Goal: Communication & Community: Answer question/provide support

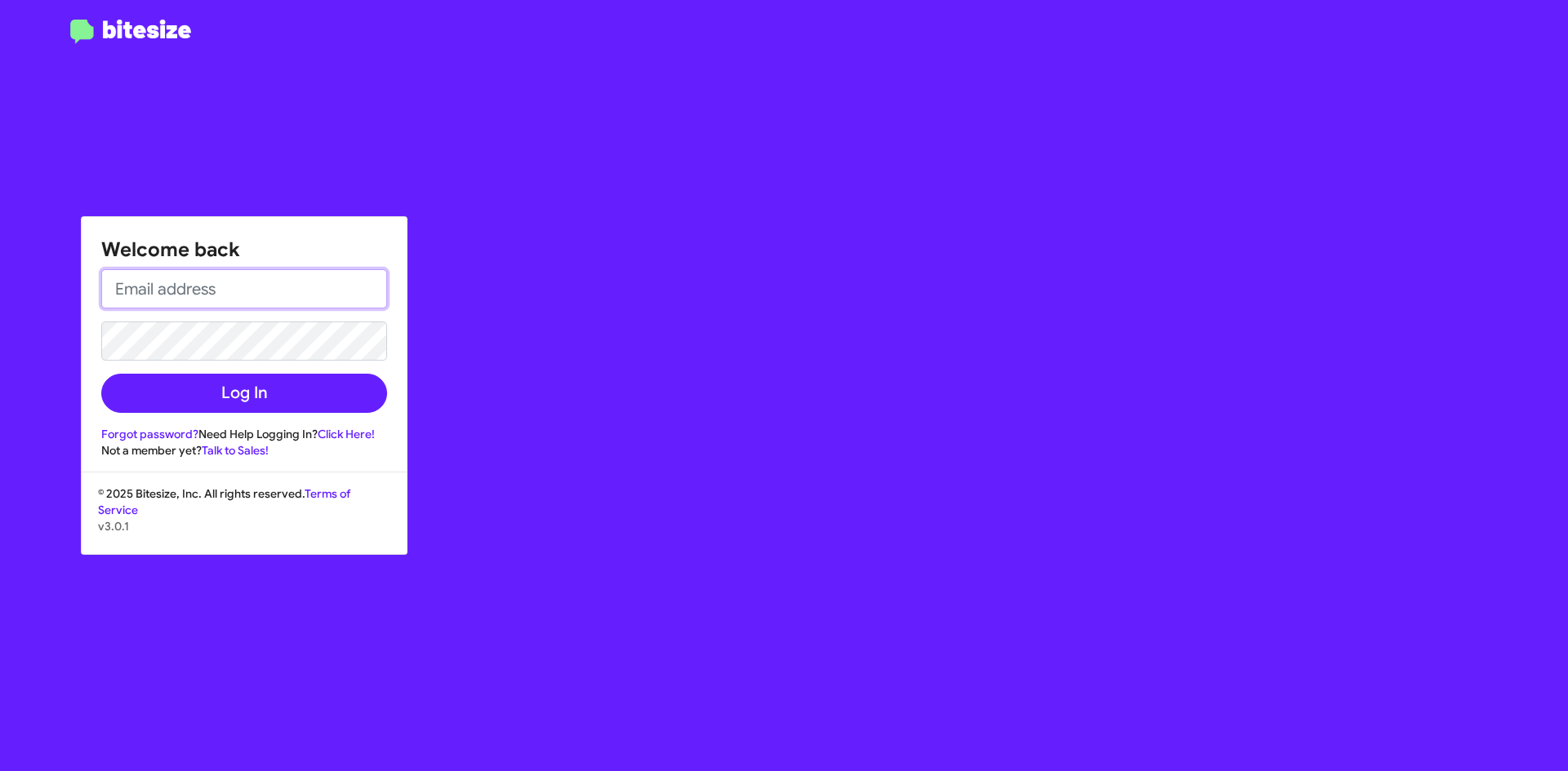
click at [235, 285] on input "email" at bounding box center [244, 289] width 286 height 39
type input "[PERSON_NAME][EMAIL_ADDRESS][DOMAIN_NAME]"
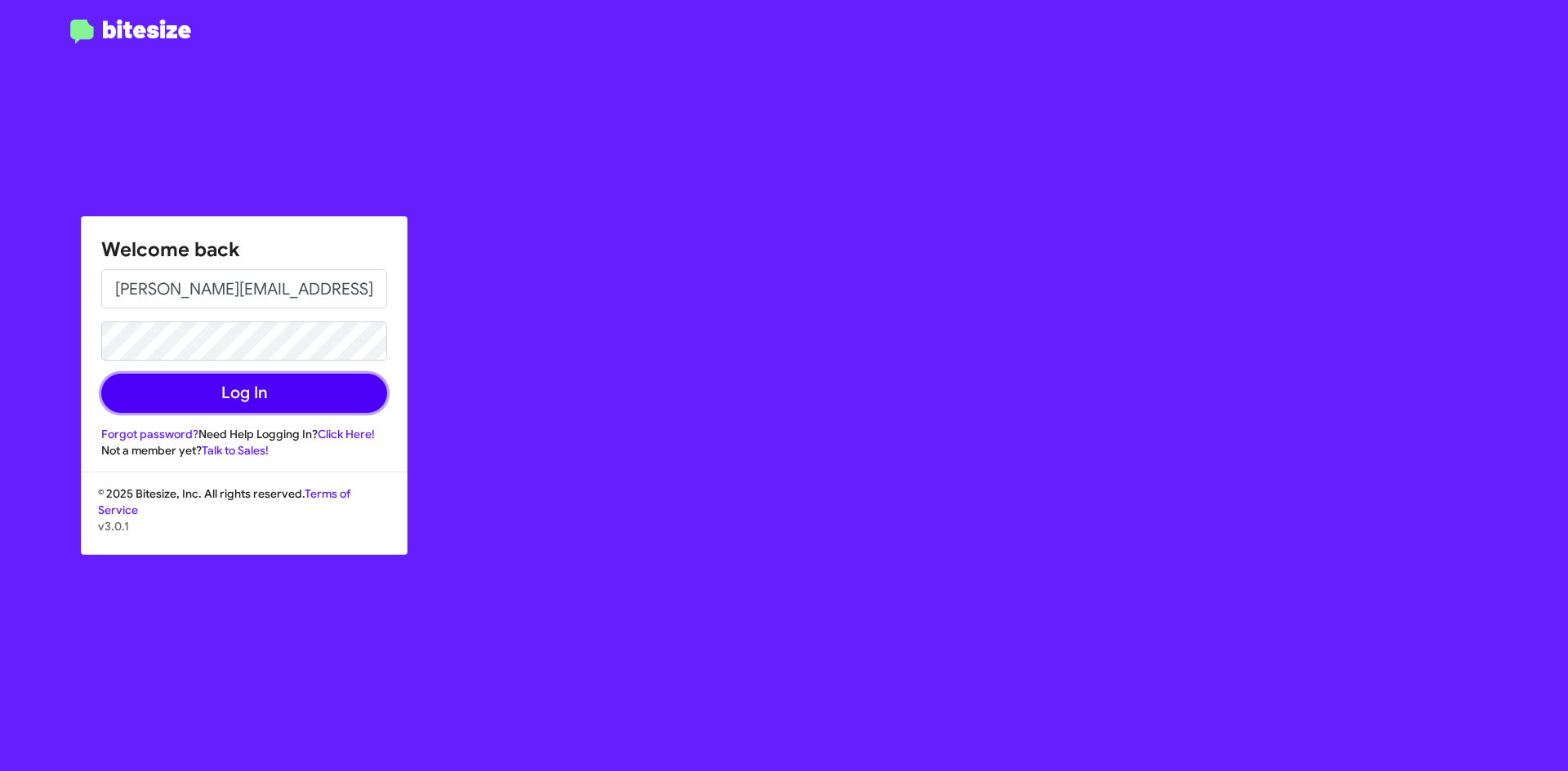
click at [239, 393] on button "Log In" at bounding box center [244, 394] width 286 height 39
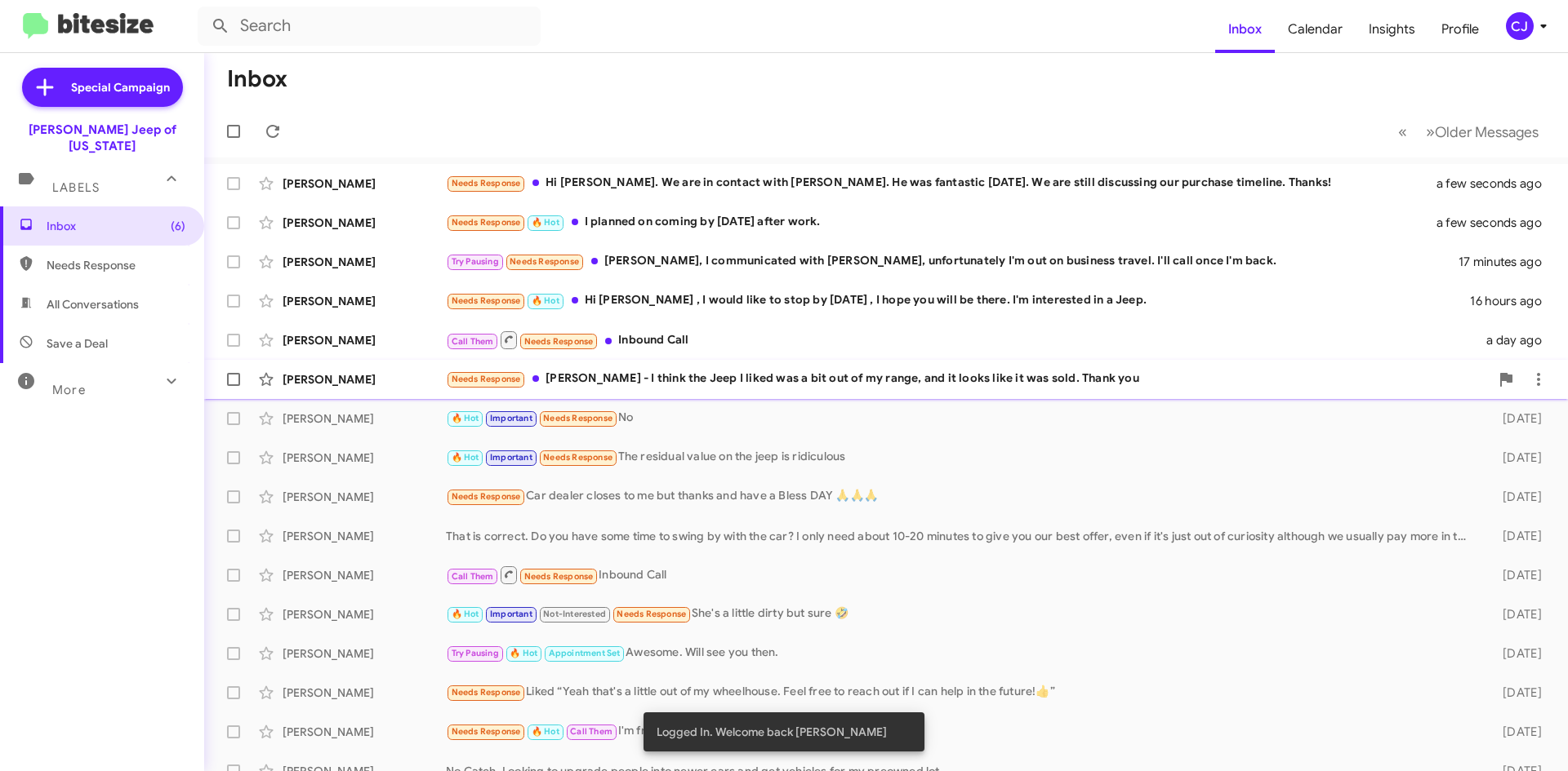
click at [1014, 374] on div "Needs Response [PERSON_NAME] - I think the Jeep I liked was a bit out of my ran…" at bounding box center [968, 379] width 1043 height 19
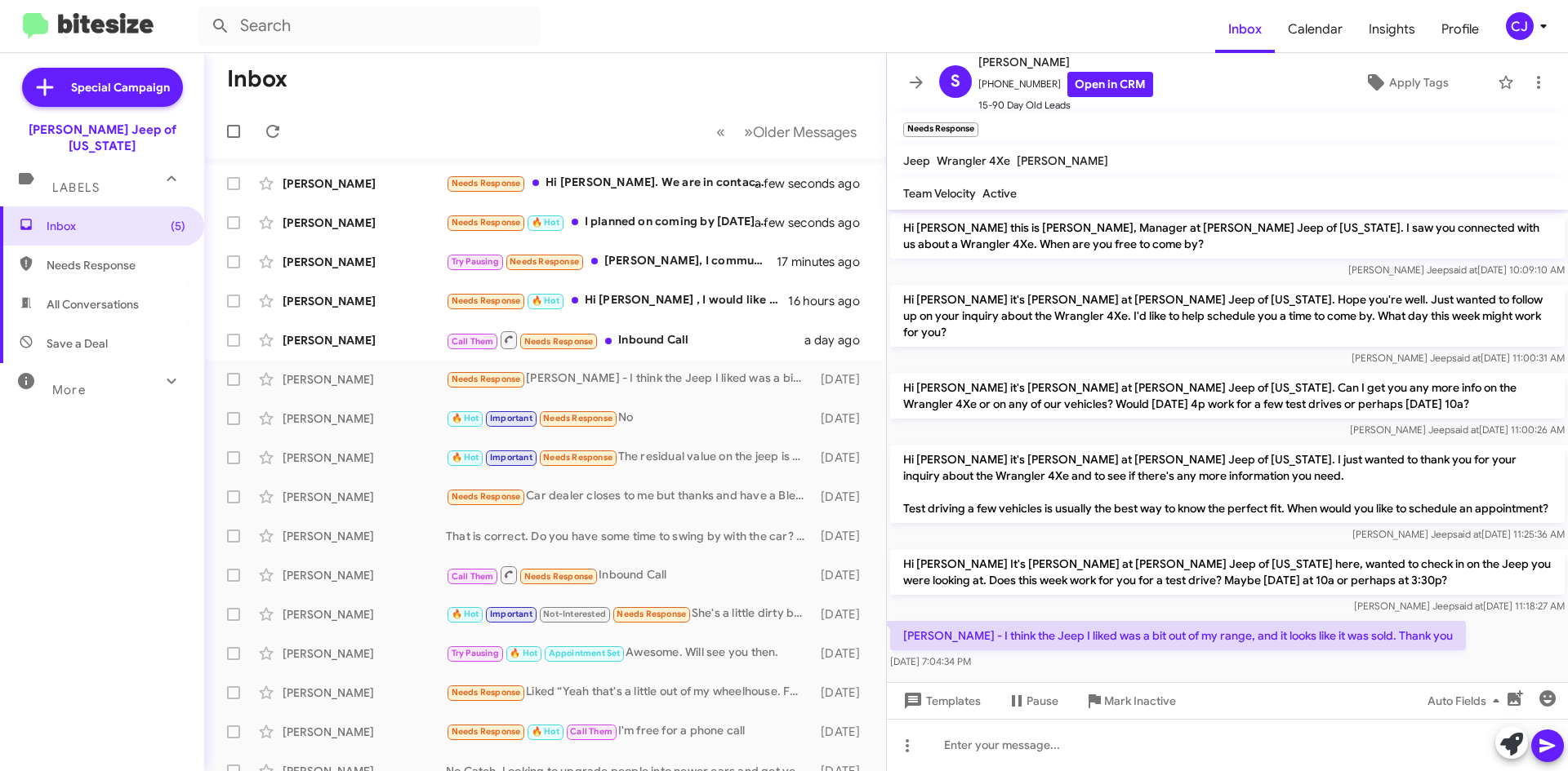
scroll to position [16, 0]
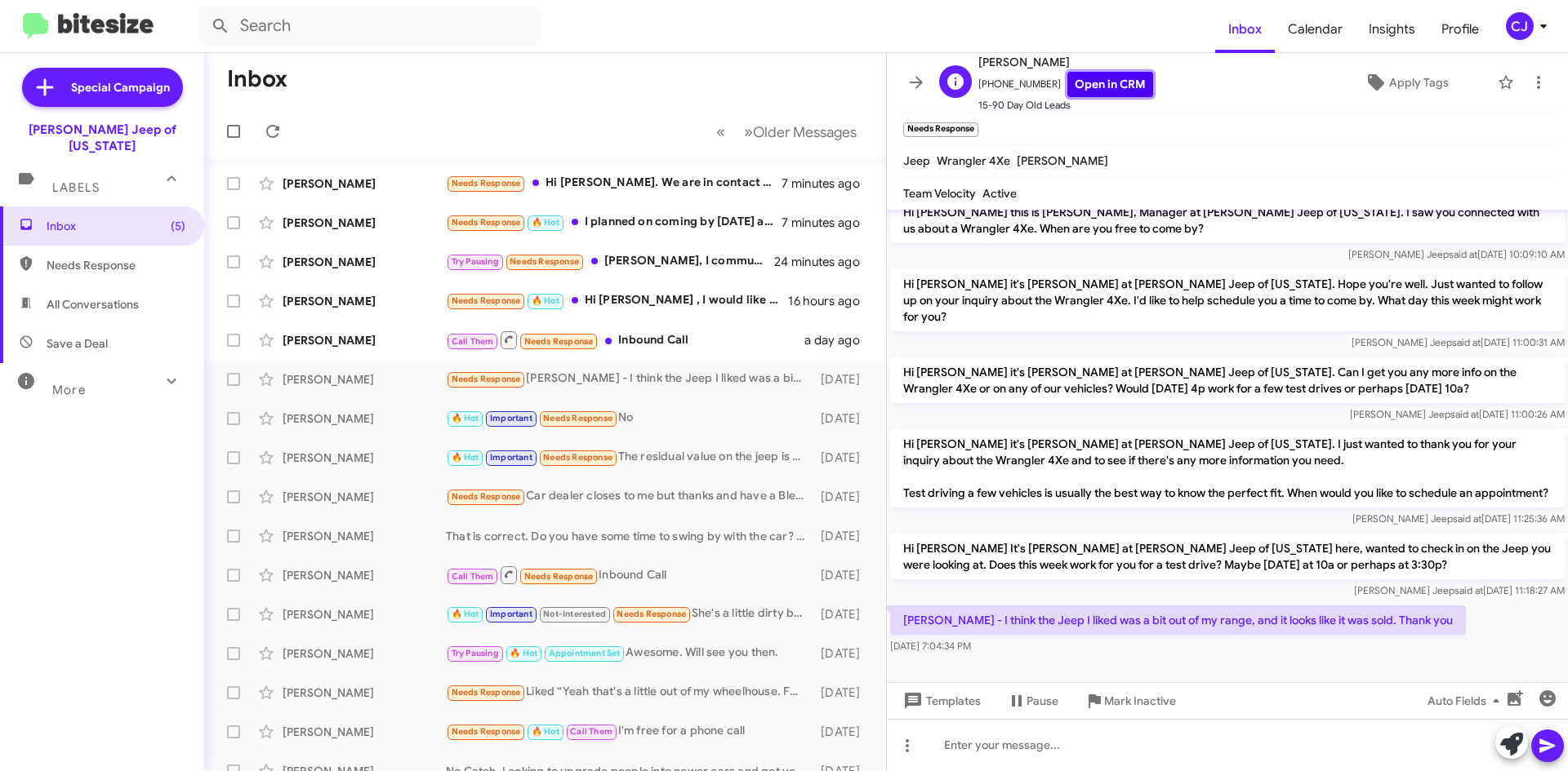
click at [1106, 76] on link "Open in CRM" at bounding box center [1109, 84] width 85 height 26
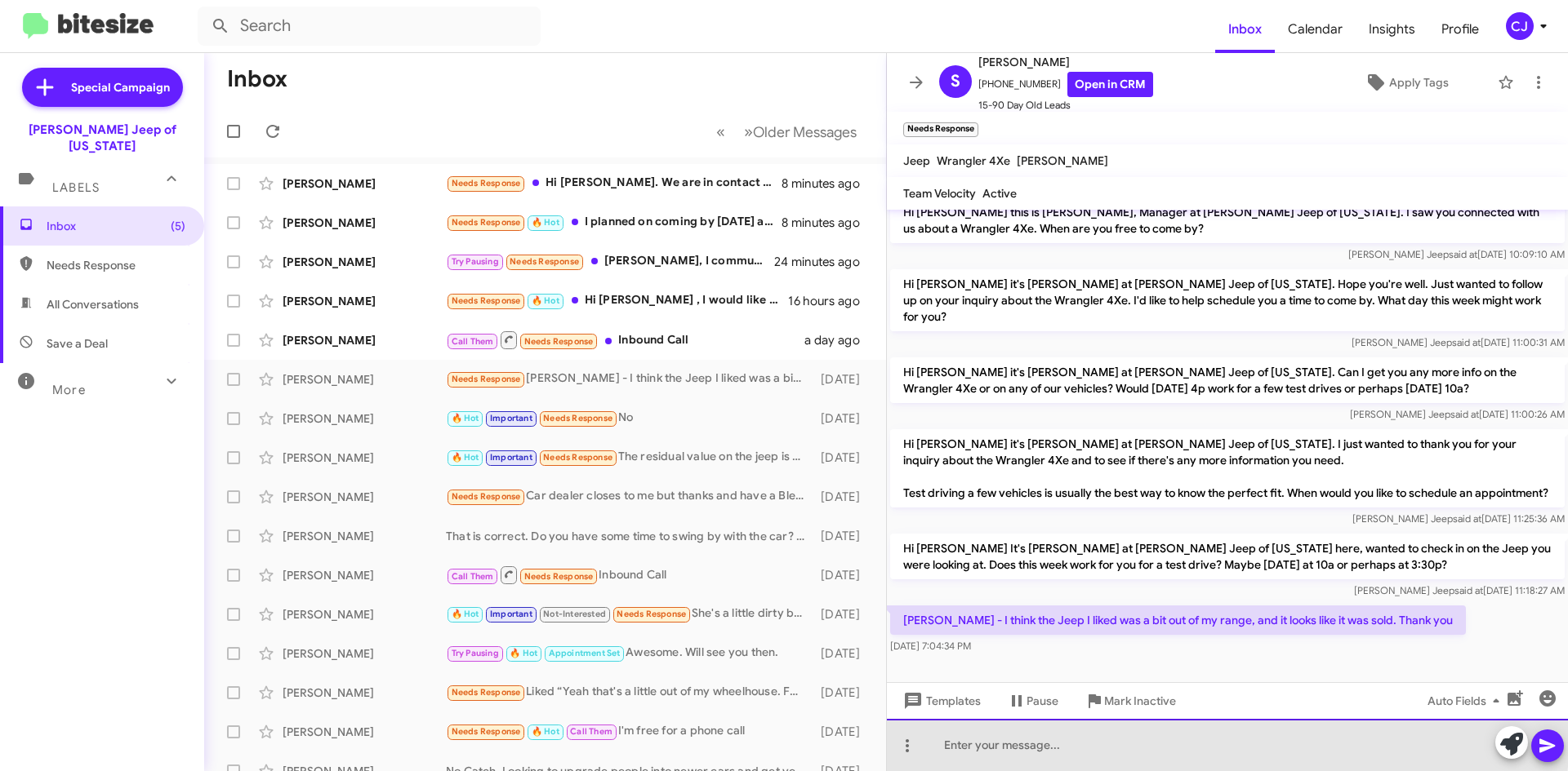
click at [1043, 739] on div at bounding box center [1227, 744] width 681 height 52
click at [1063, 747] on div "Nope, we still have the Sahara here" at bounding box center [1227, 744] width 681 height 52
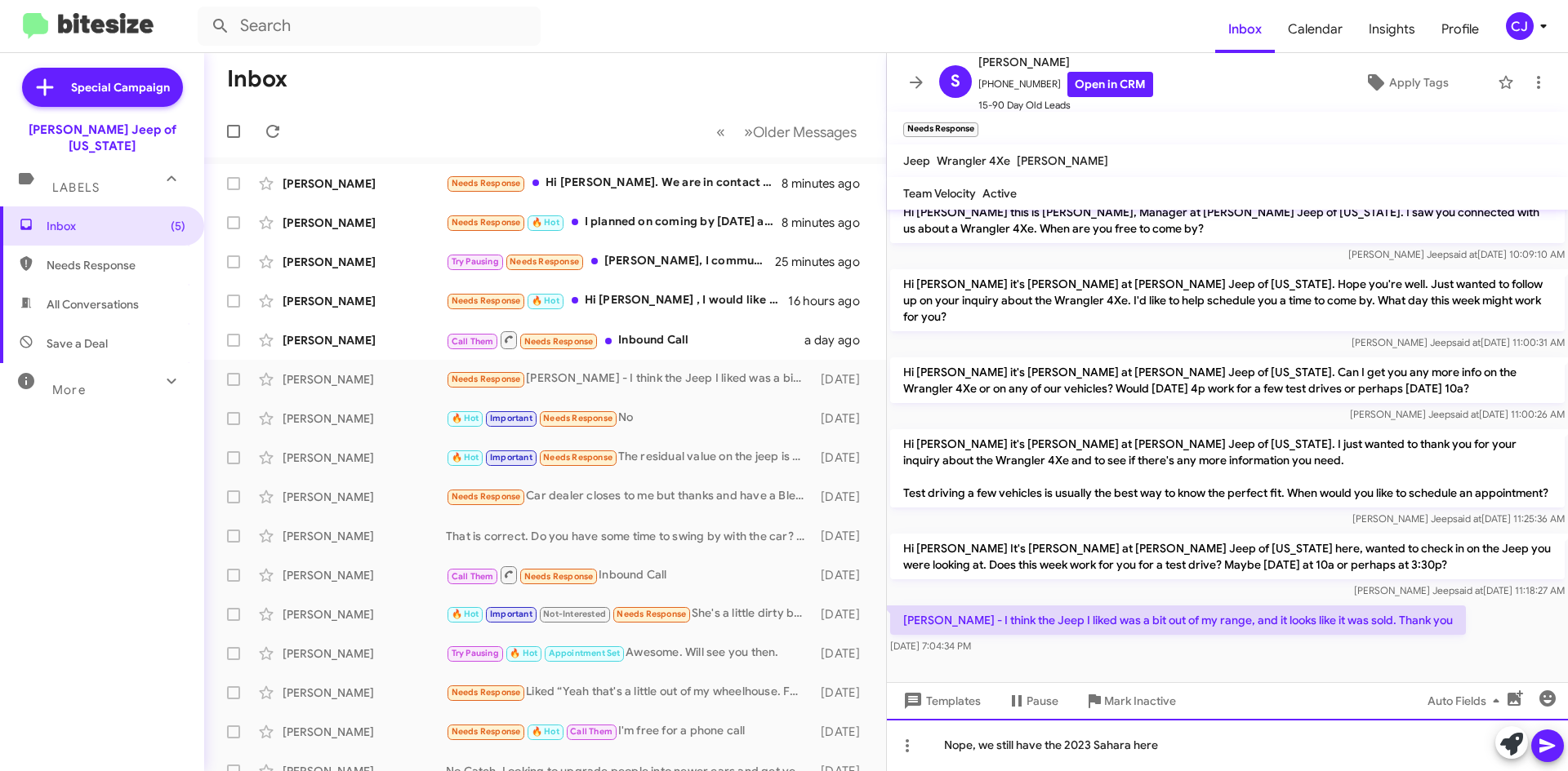
click at [1172, 747] on div "Nope, we still have the 2023 Sahara here" at bounding box center [1227, 744] width 681 height 52
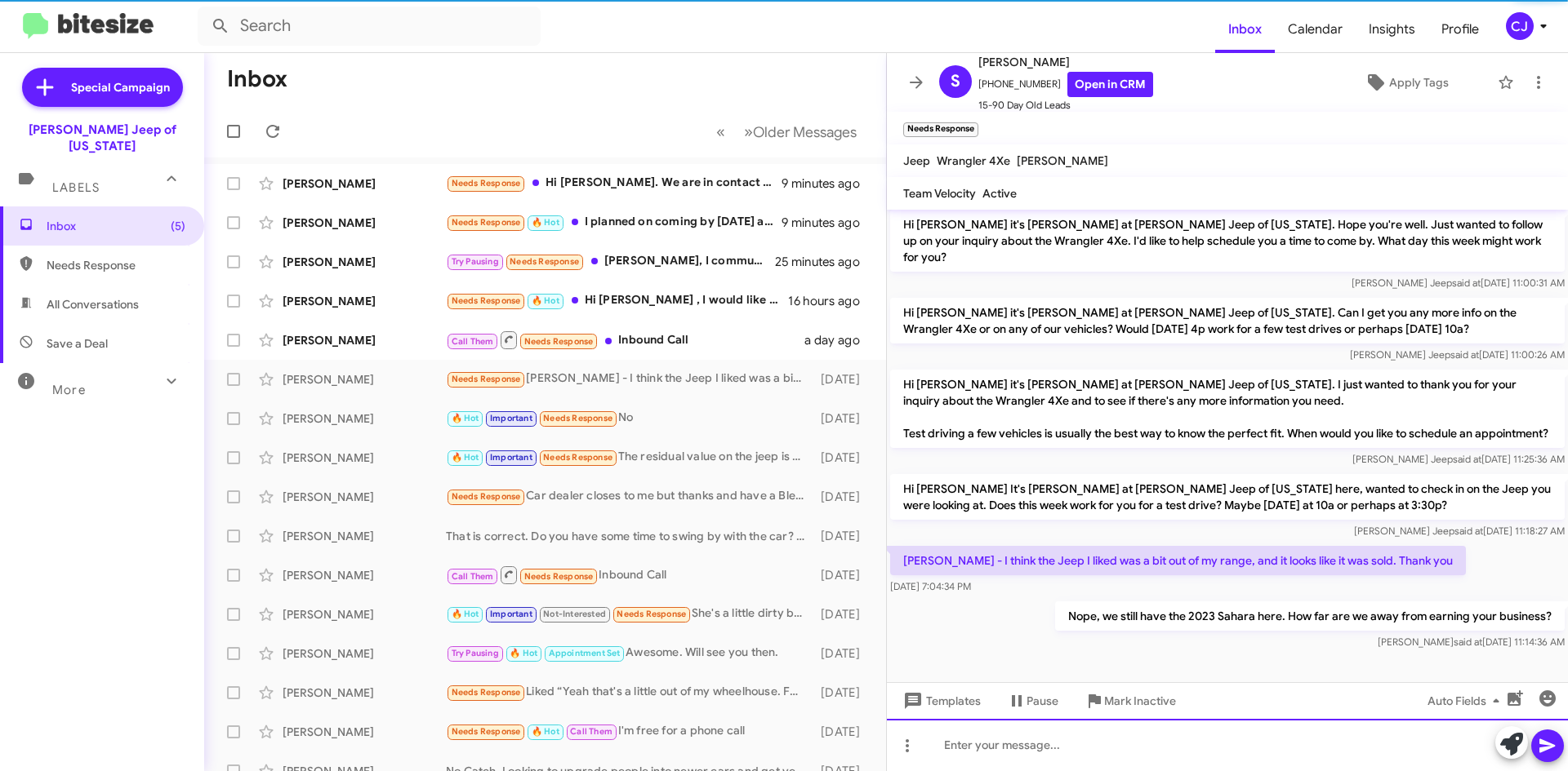
scroll to position [42, 0]
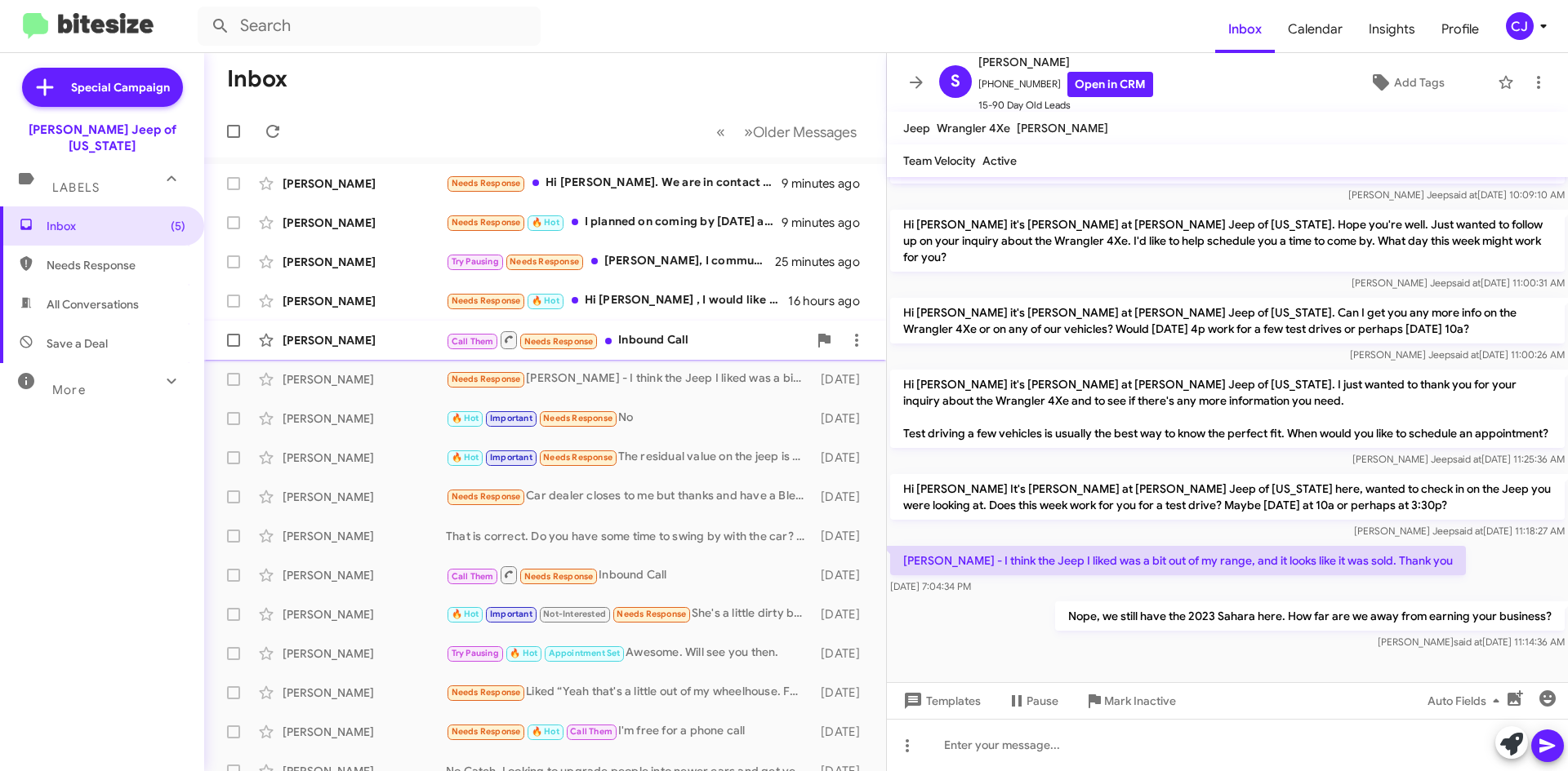
click at [713, 345] on div "Call Them Needs Response Inbound Call" at bounding box center [627, 340] width 362 height 21
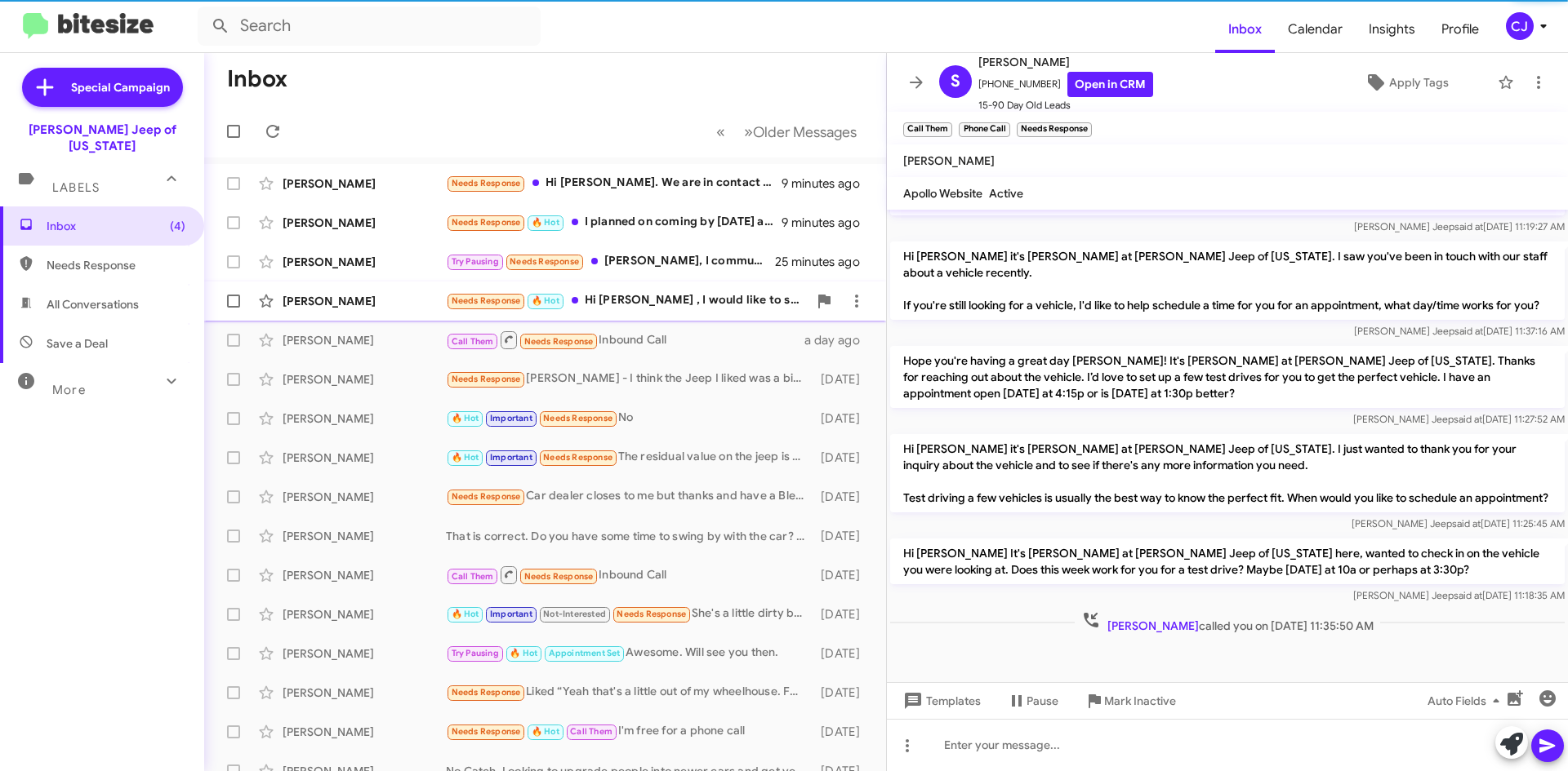
click at [691, 288] on div "[PERSON_NAME] Needs Response 🔥 Hot Hi [PERSON_NAME] , I would like to stop by […" at bounding box center [544, 301] width 655 height 32
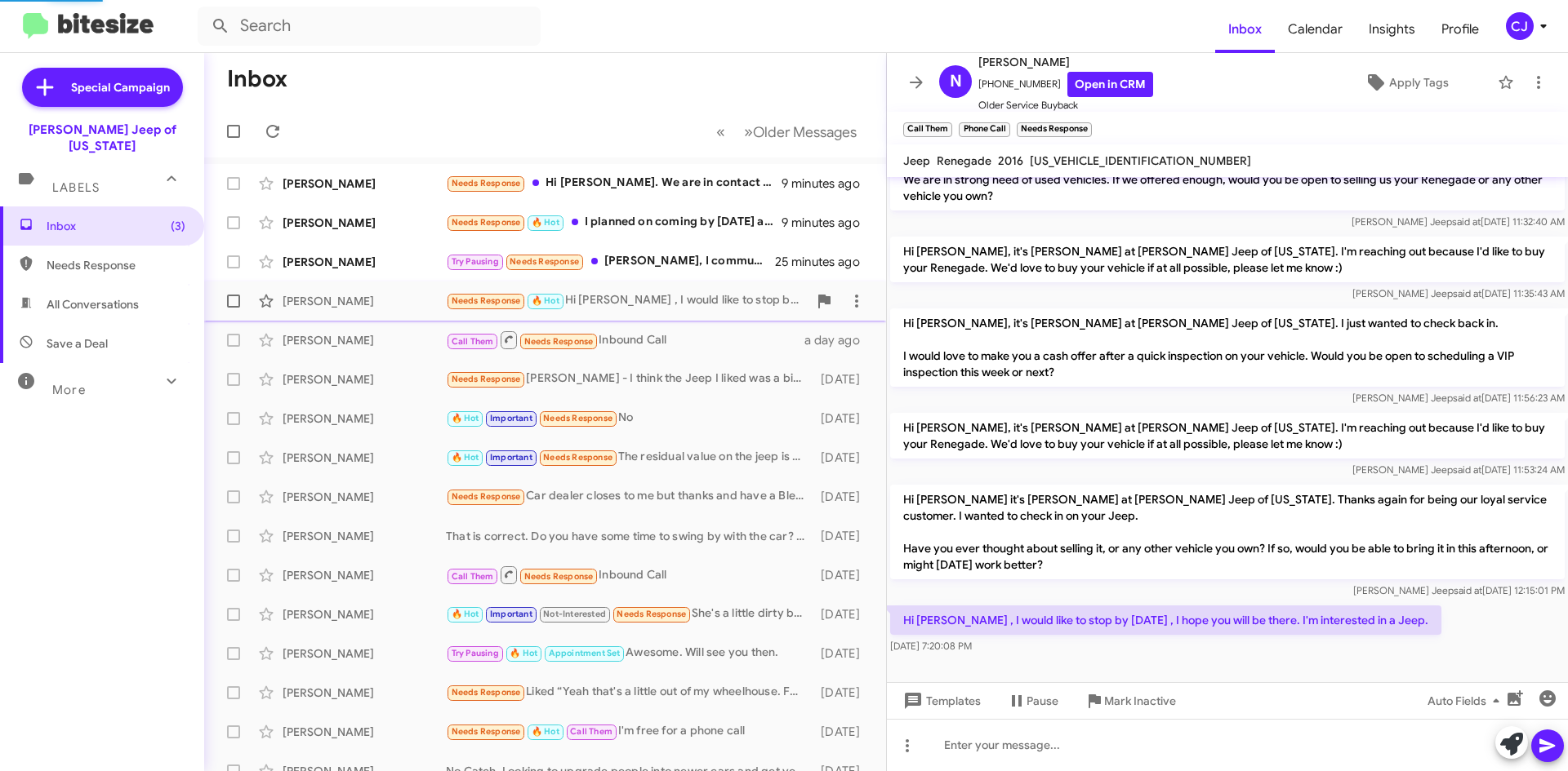
scroll to position [48, 0]
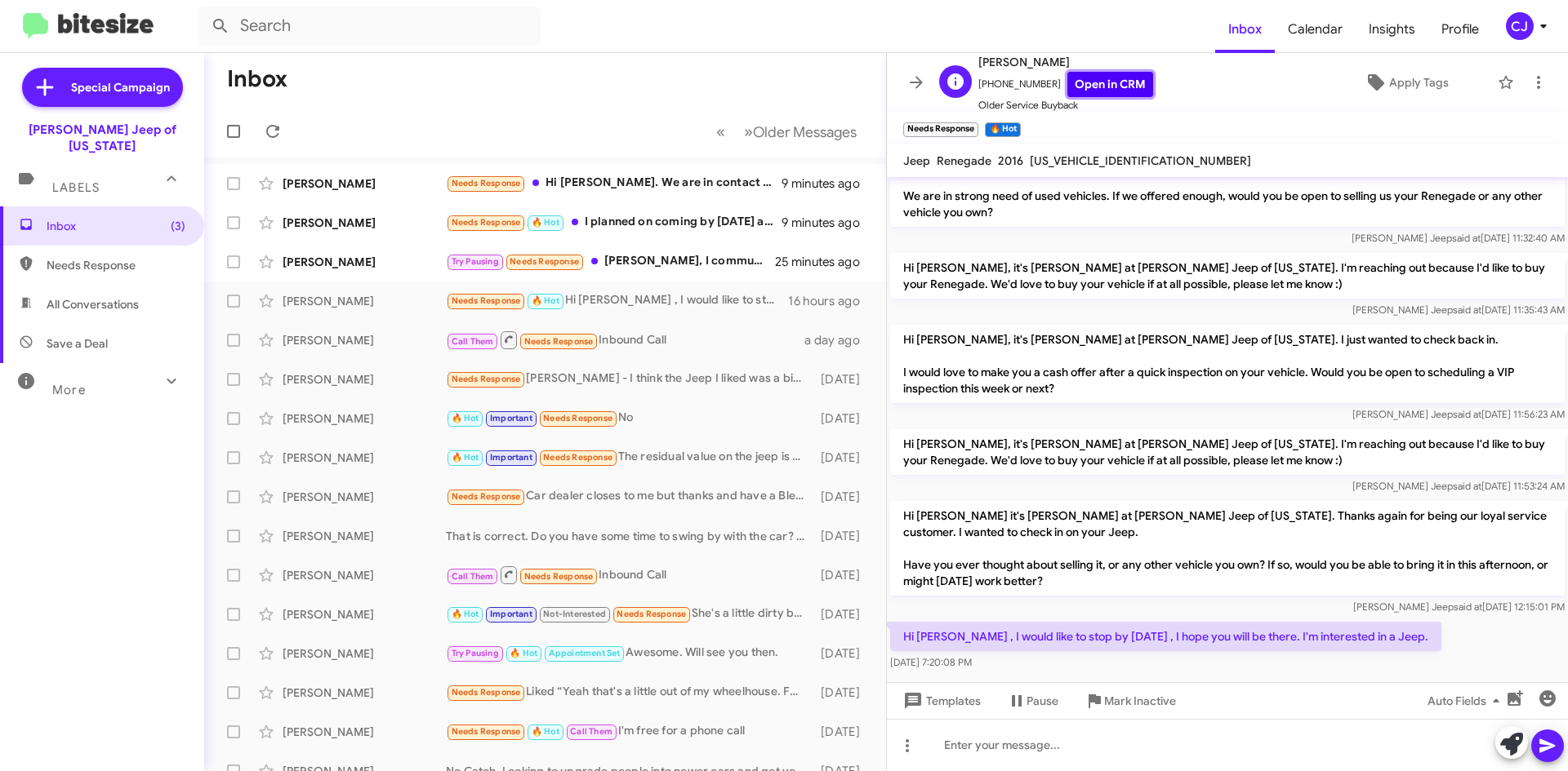
click at [1120, 85] on link "Open in CRM" at bounding box center [1109, 84] width 85 height 26
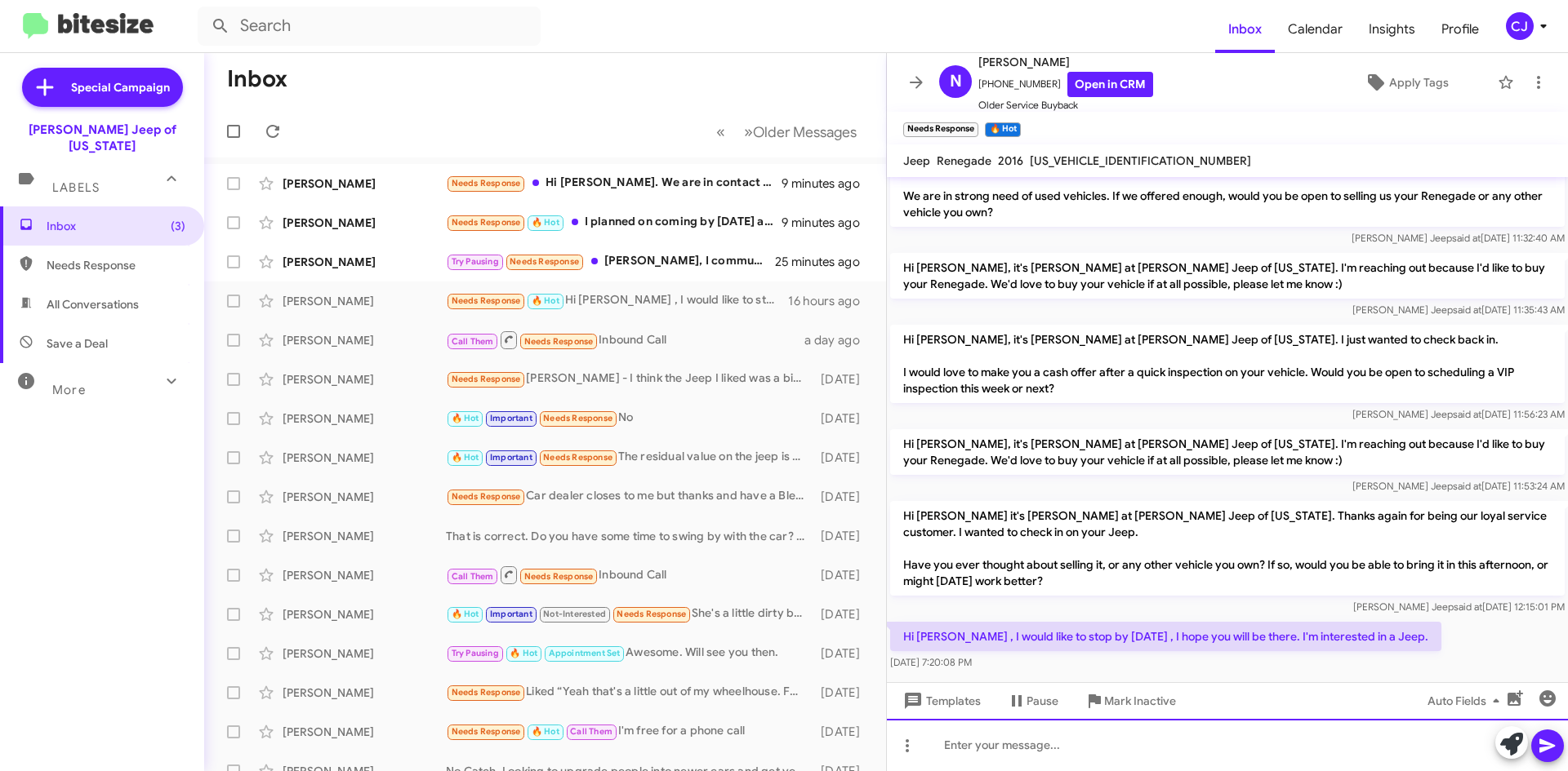
click at [965, 755] on div at bounding box center [1227, 744] width 681 height 52
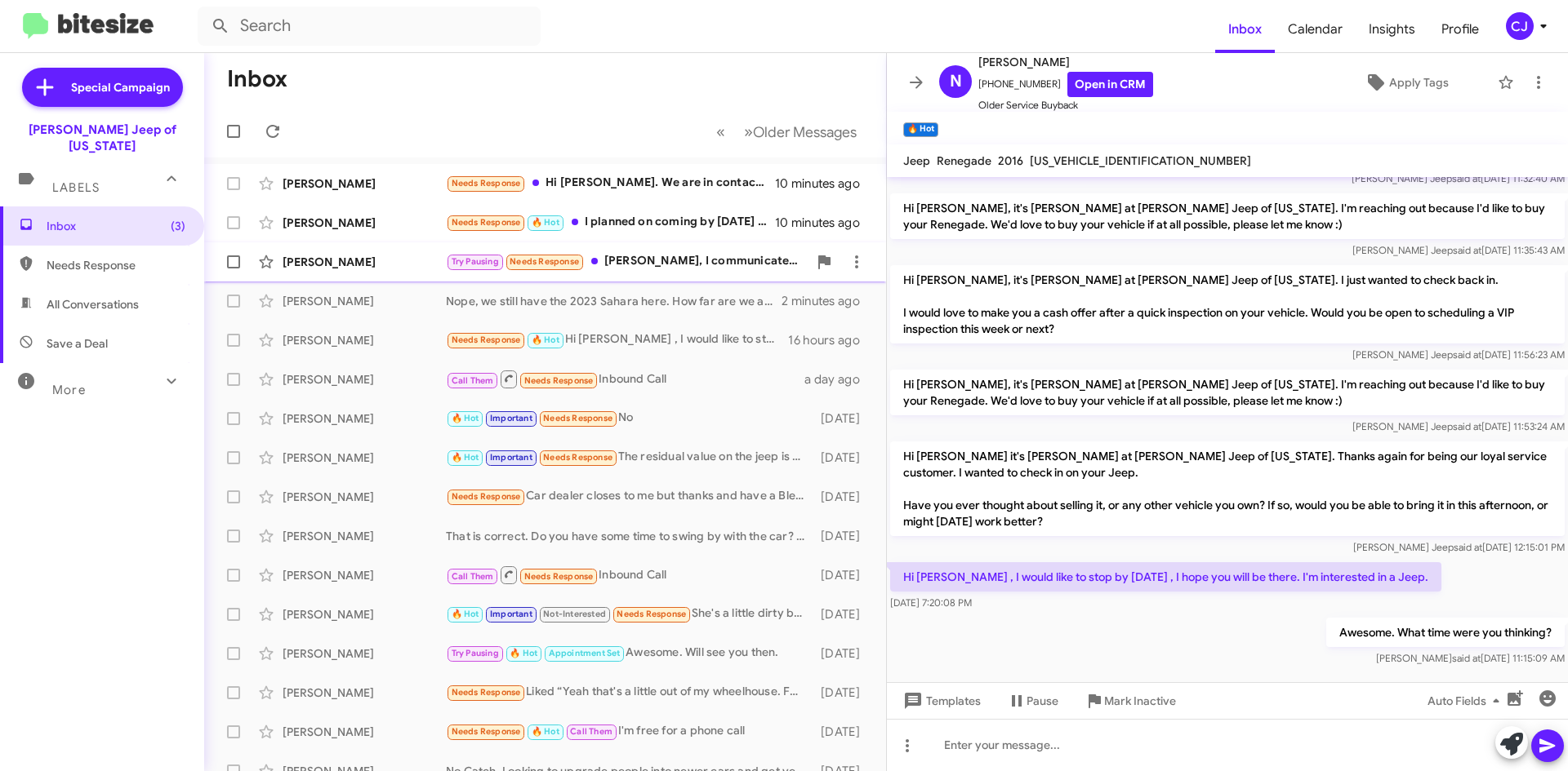
click at [700, 258] on div "Try Pausing Needs Response [PERSON_NAME], I communicated with [PERSON_NAME], un…" at bounding box center [627, 261] width 362 height 19
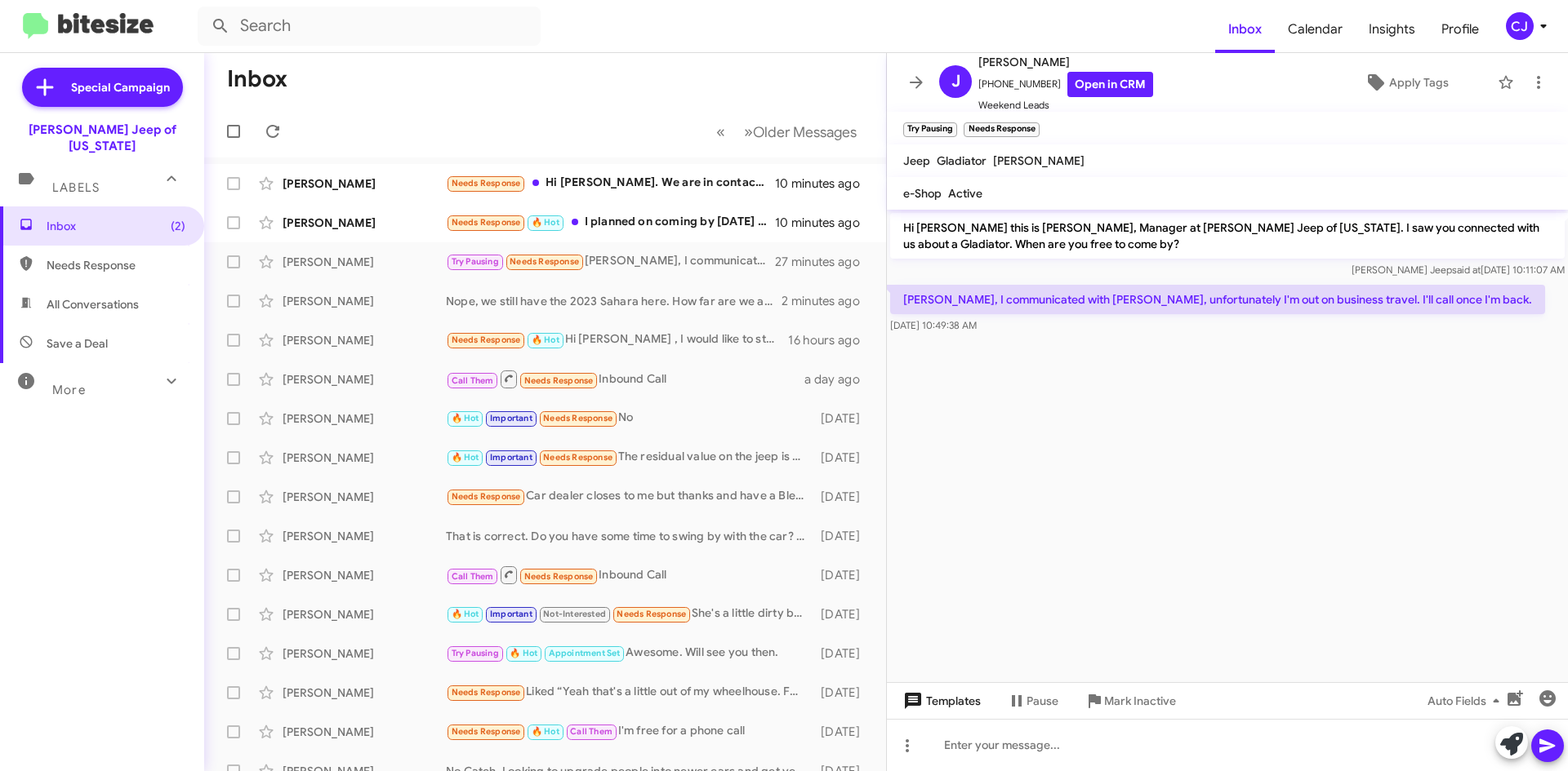
click at [960, 700] on span "Templates" at bounding box center [940, 701] width 81 height 29
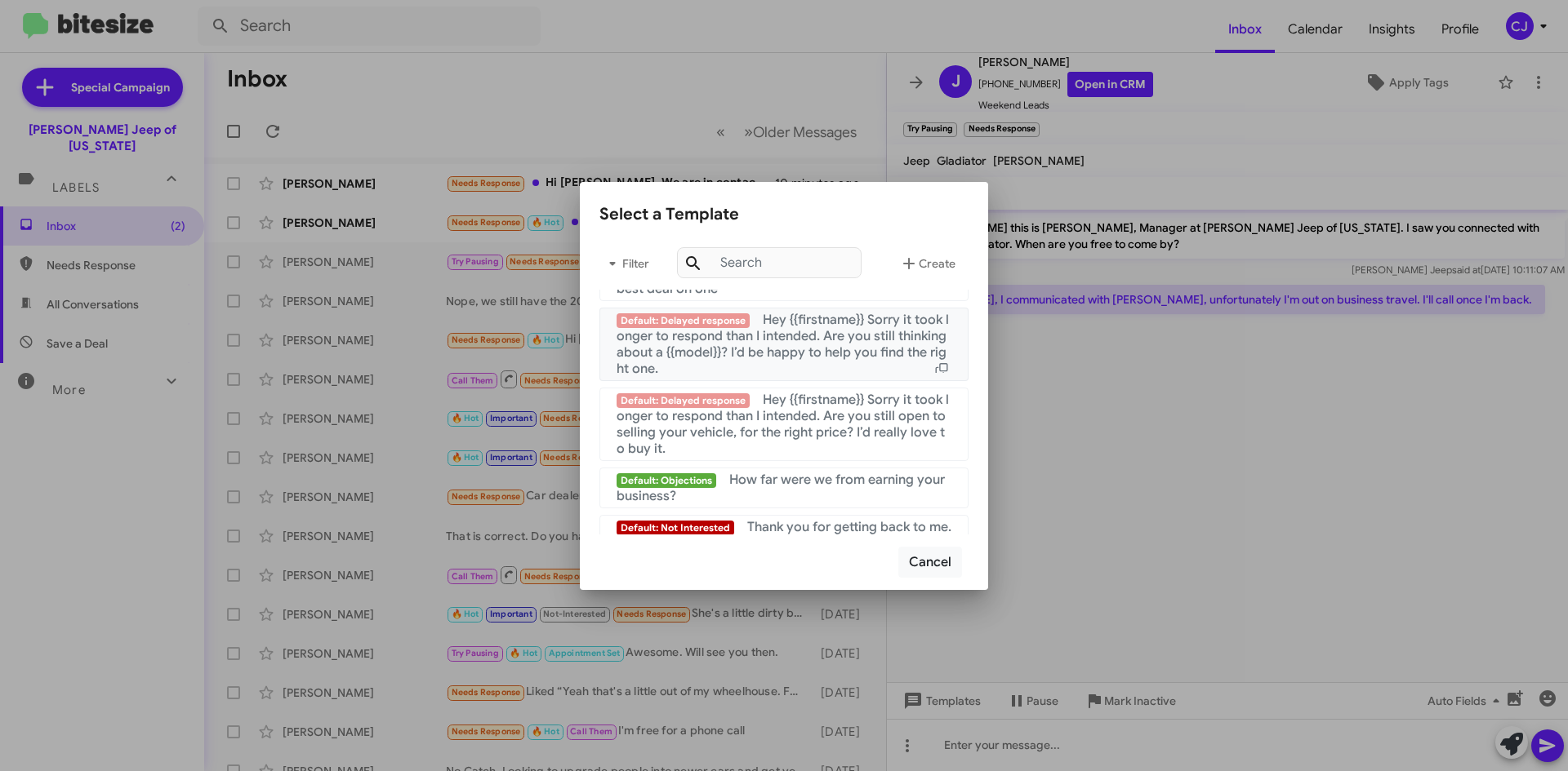
scroll to position [1095, 0]
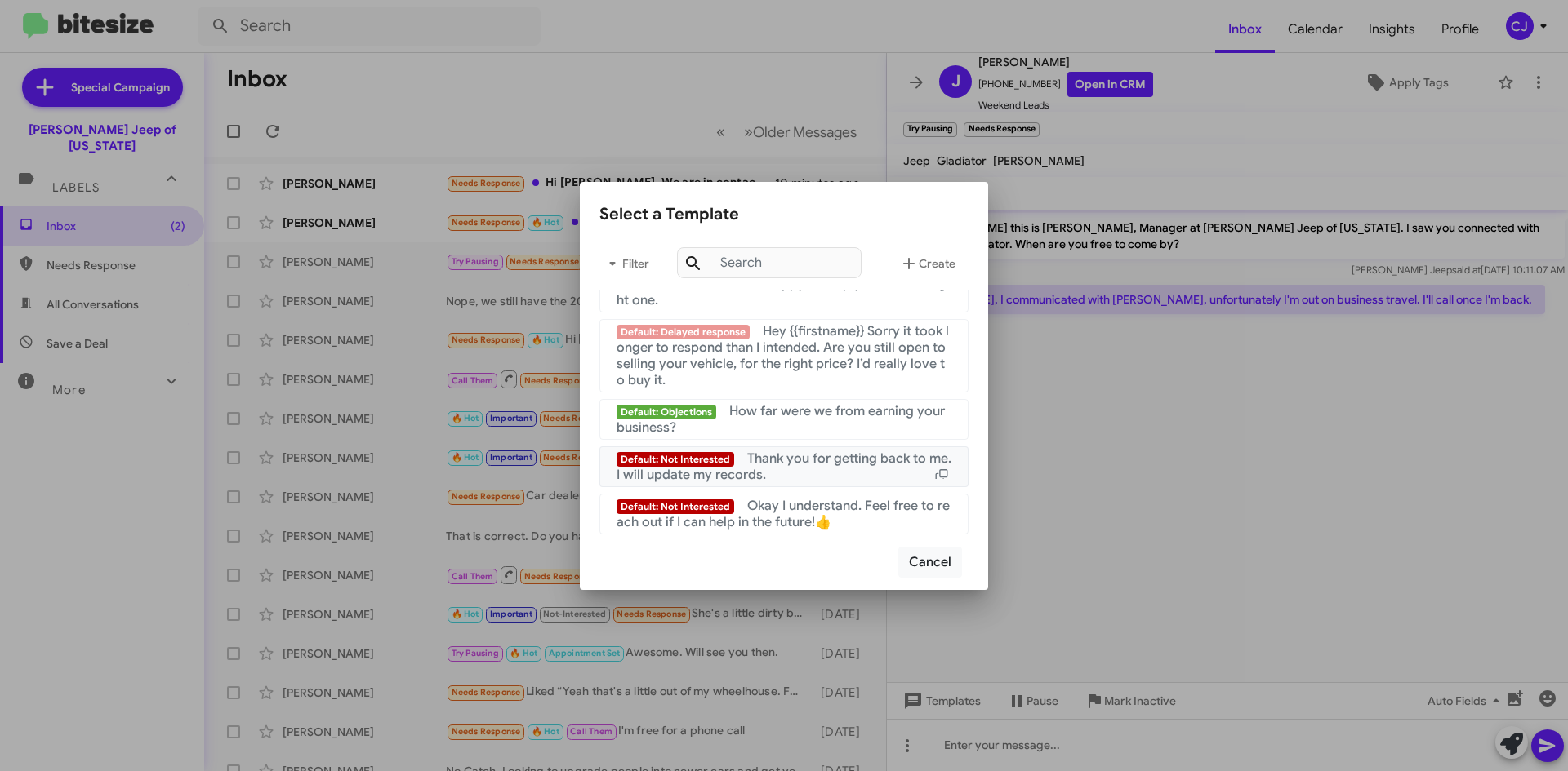
click at [787, 455] on span "Thank you for getting back to me. I will update my records." at bounding box center [784, 467] width 335 height 32
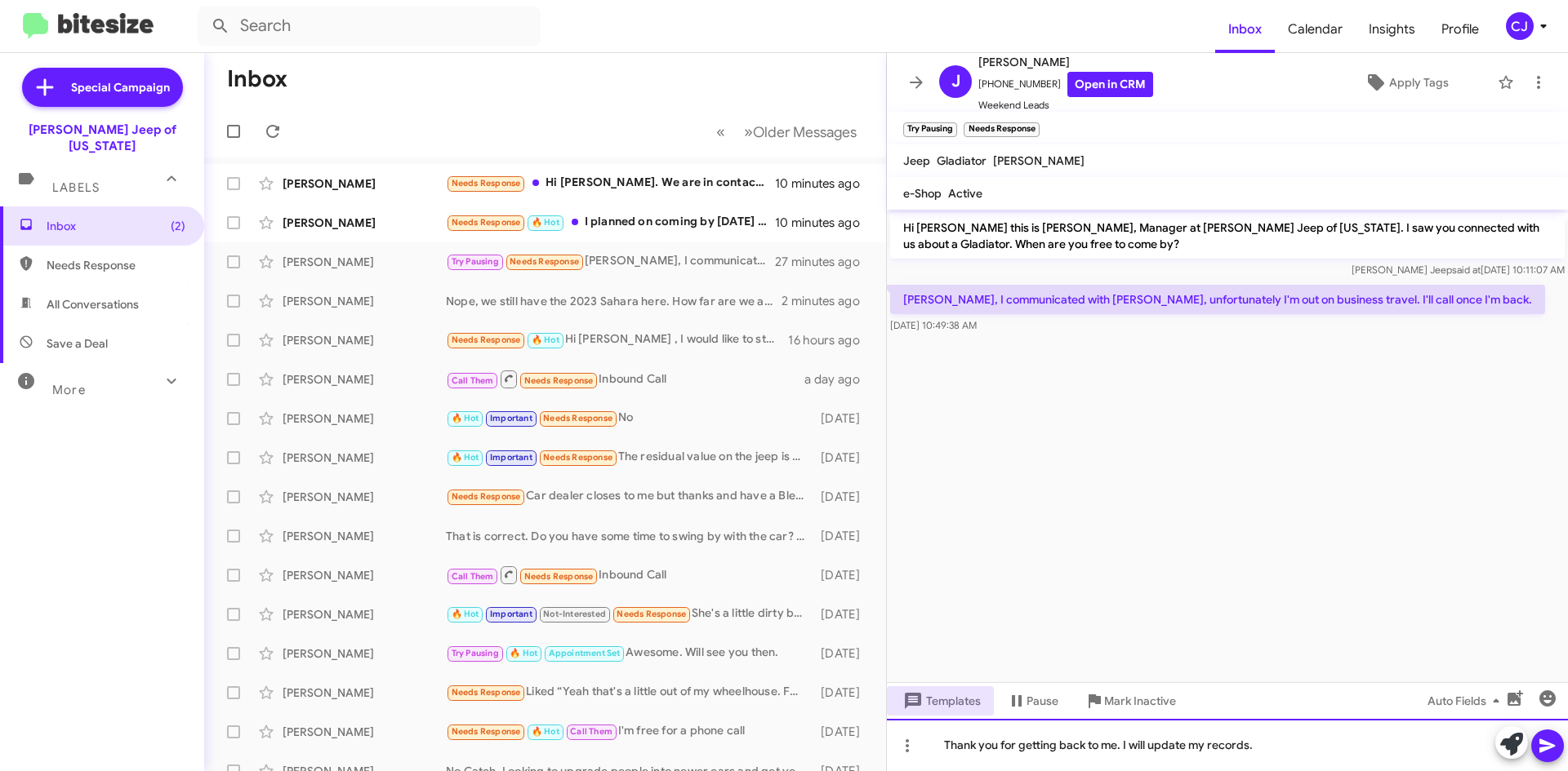
click at [1261, 750] on div "Thank you for getting back to me. I will update my records." at bounding box center [1227, 744] width 681 height 52
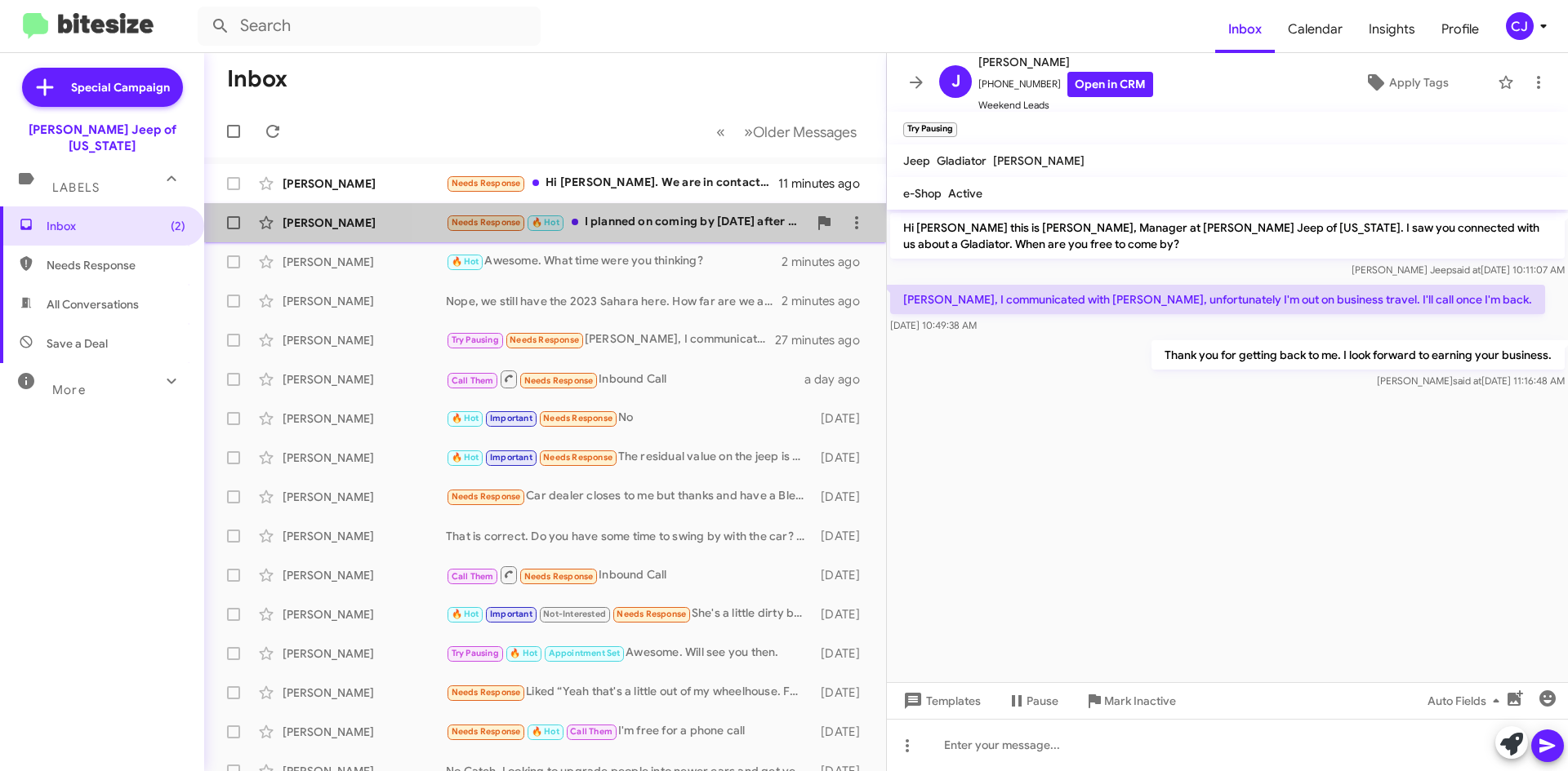
click at [706, 216] on div "Needs Response 🔥 Hot I planned on coming by [DATE] after work." at bounding box center [627, 222] width 362 height 19
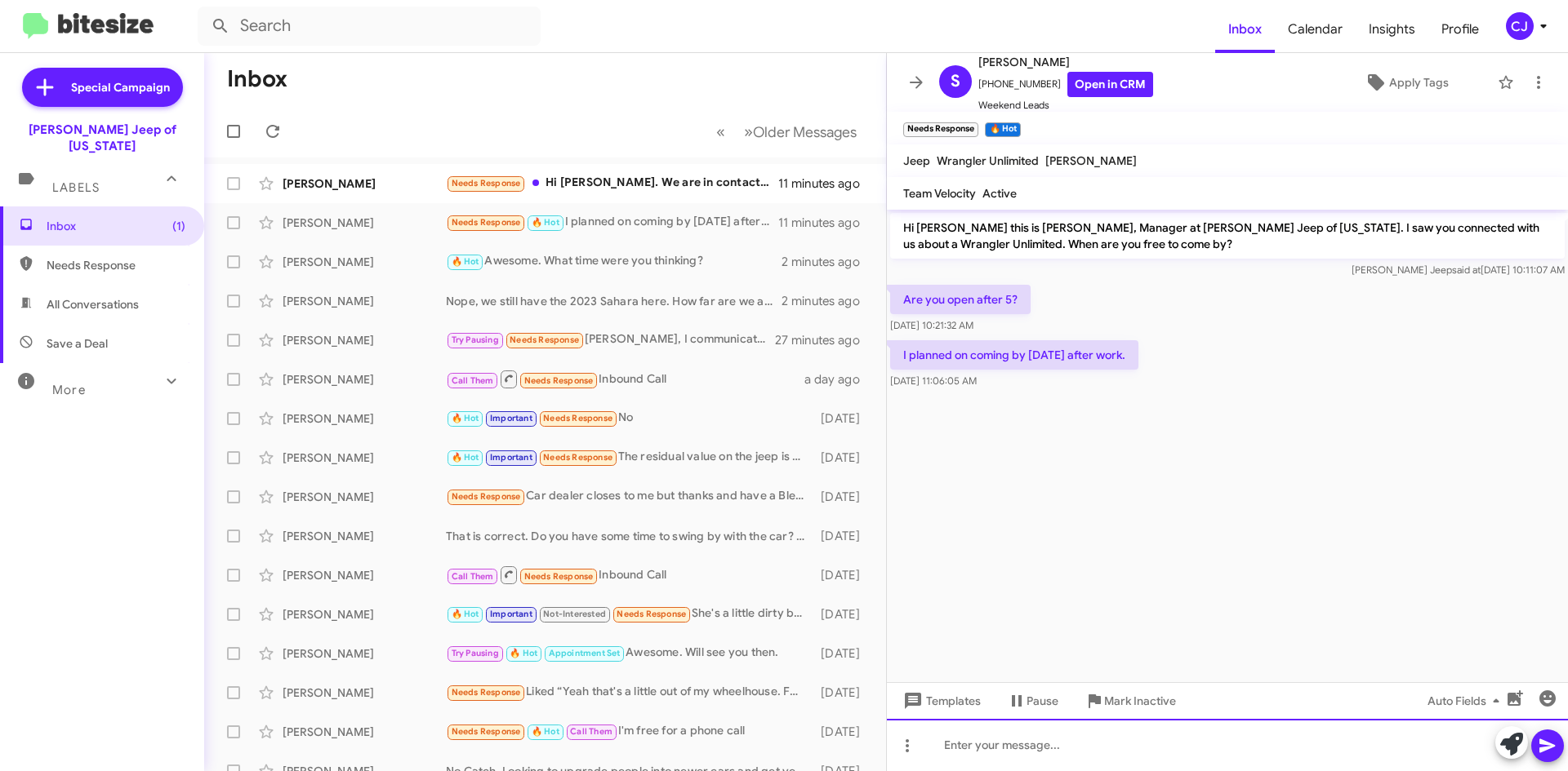
click at [965, 742] on div at bounding box center [1227, 744] width 681 height 52
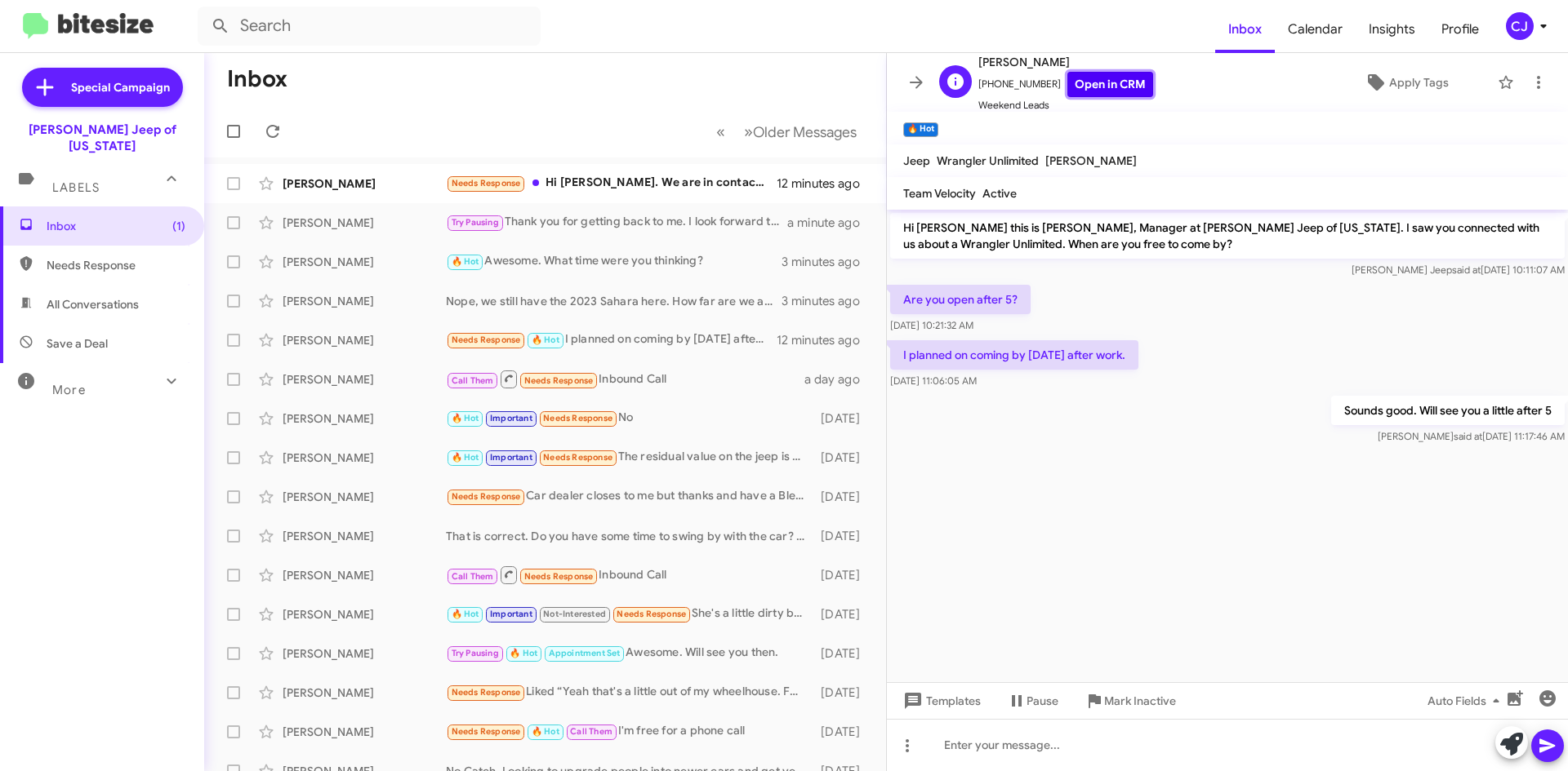
click at [1096, 83] on link "Open in CRM" at bounding box center [1109, 84] width 85 height 26
click at [697, 182] on div "Needs Response Hi [PERSON_NAME]. We are in contact with [PERSON_NAME]. He was f…" at bounding box center [627, 183] width 362 height 19
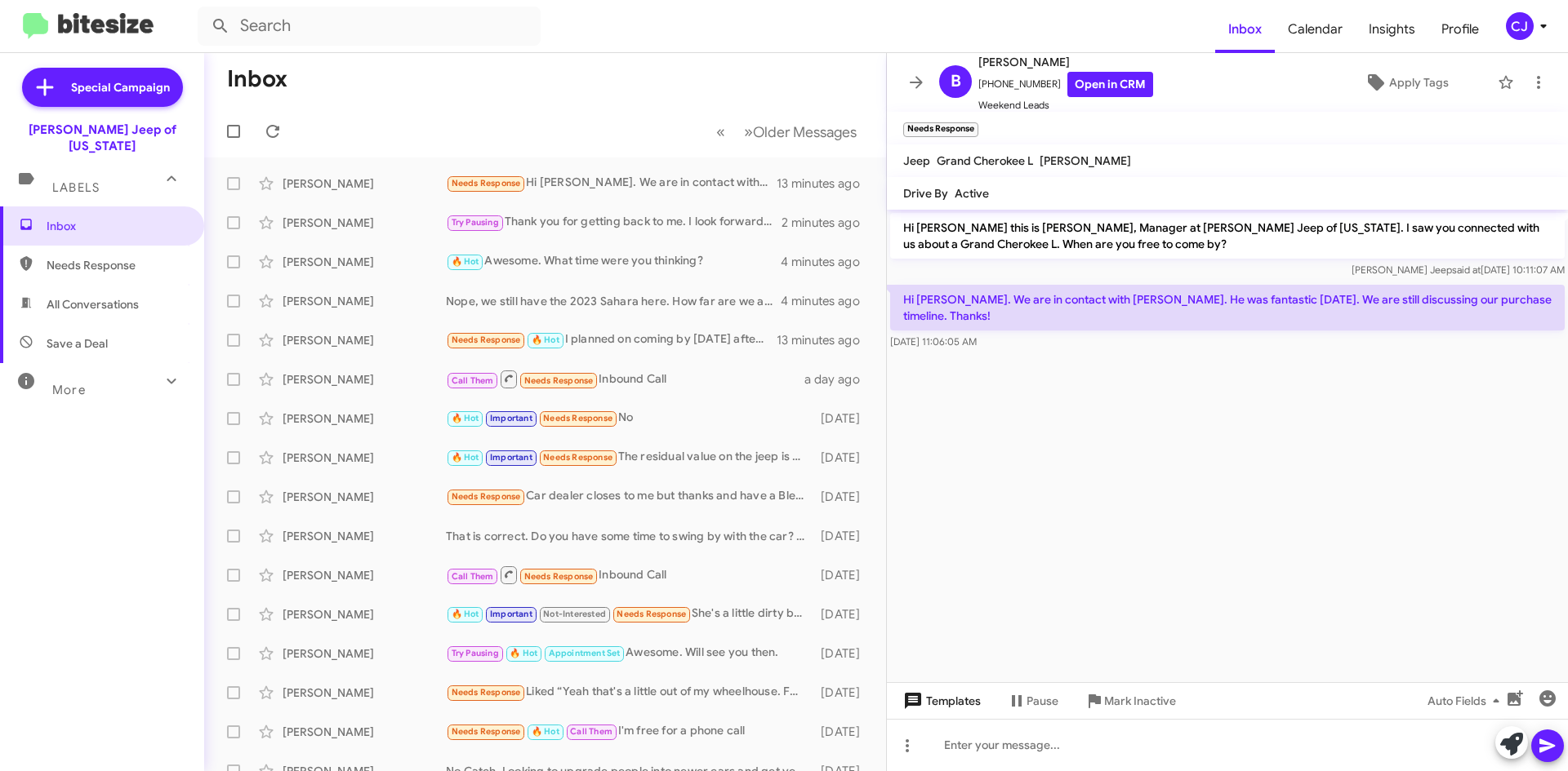
click at [965, 691] on span "Templates" at bounding box center [940, 701] width 81 height 29
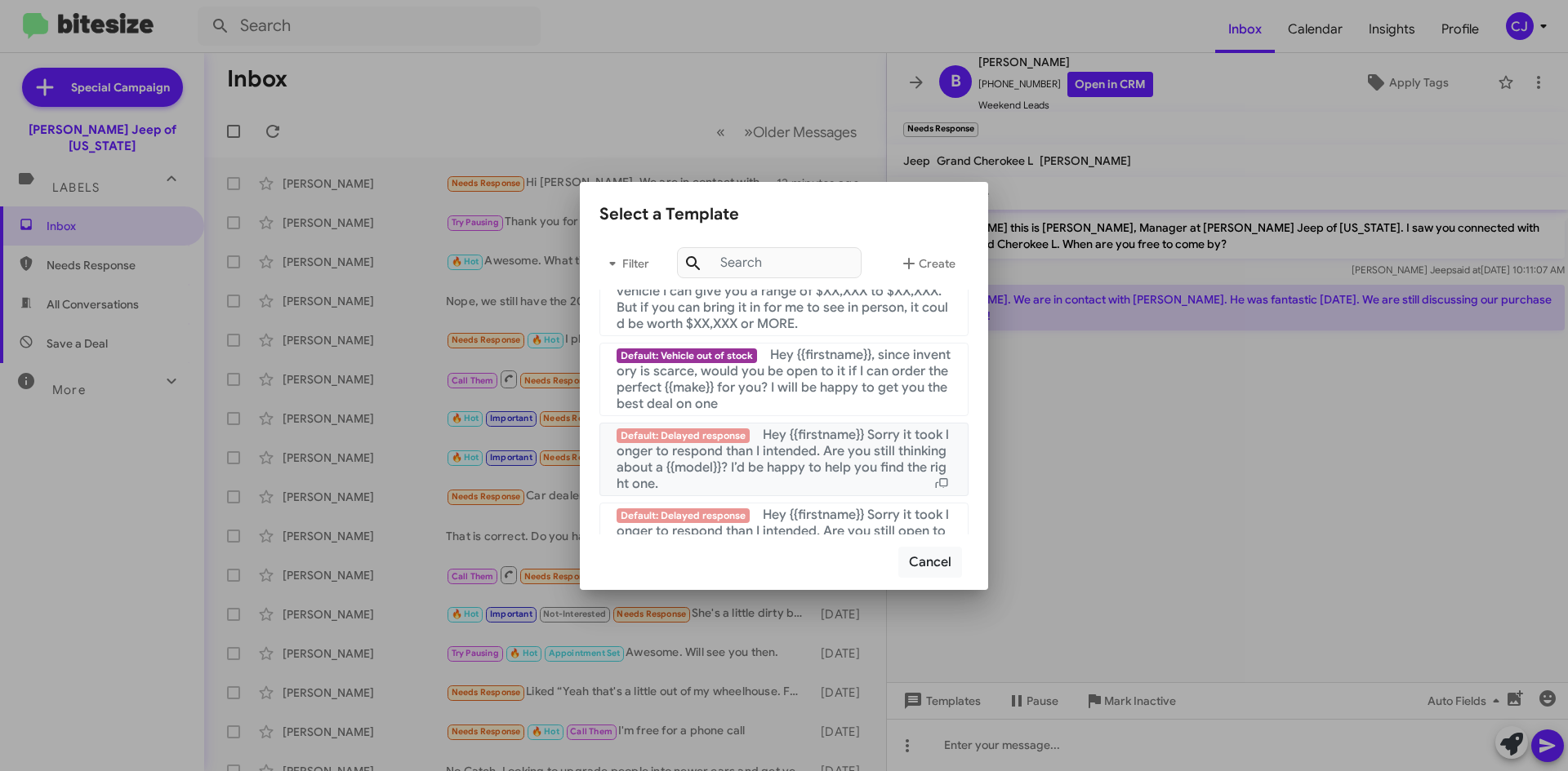
scroll to position [1095, 0]
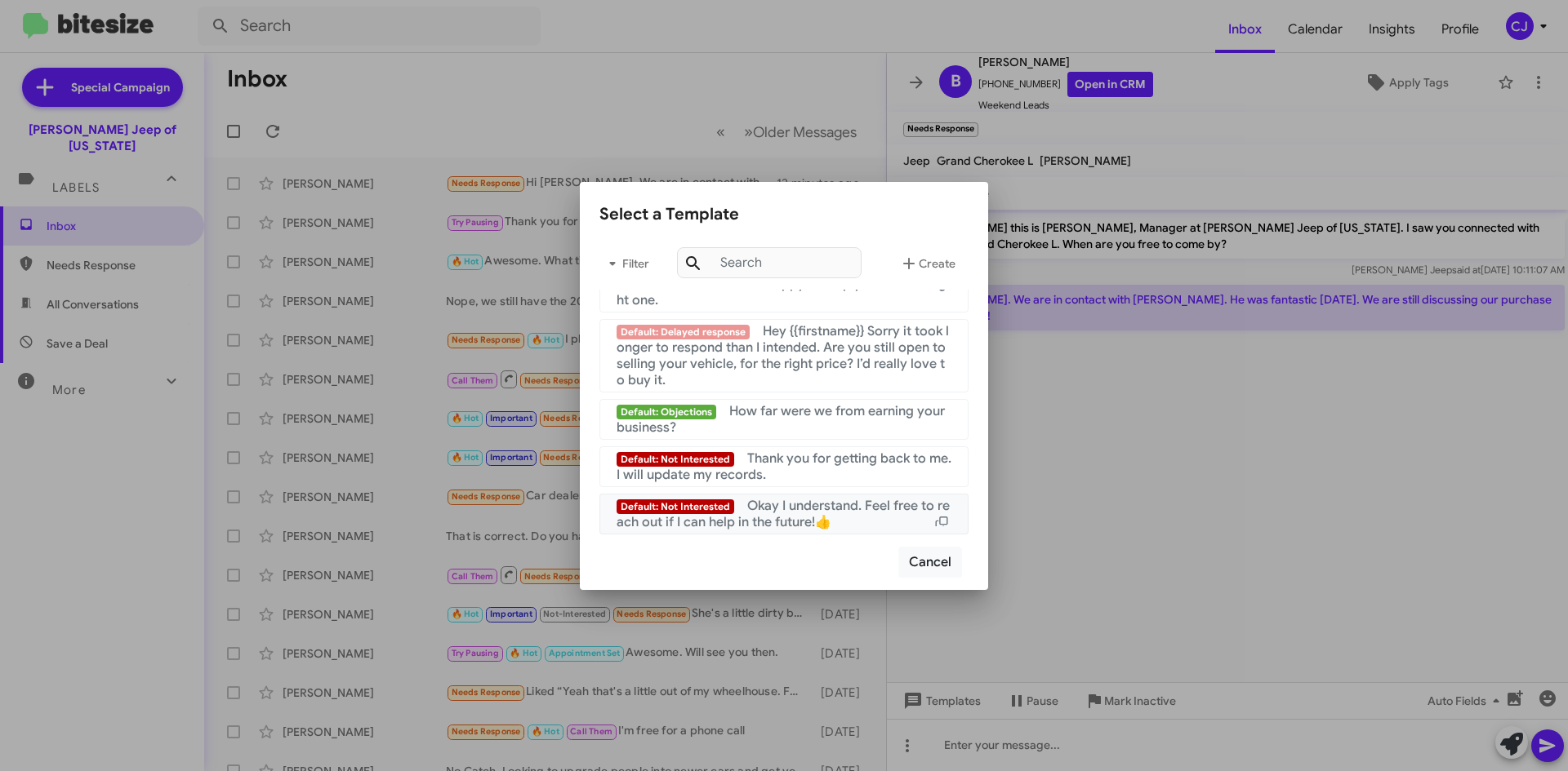
click at [799, 505] on span "Okay I understand. Feel free to reach out if I can help in the future!👍" at bounding box center [783, 514] width 333 height 32
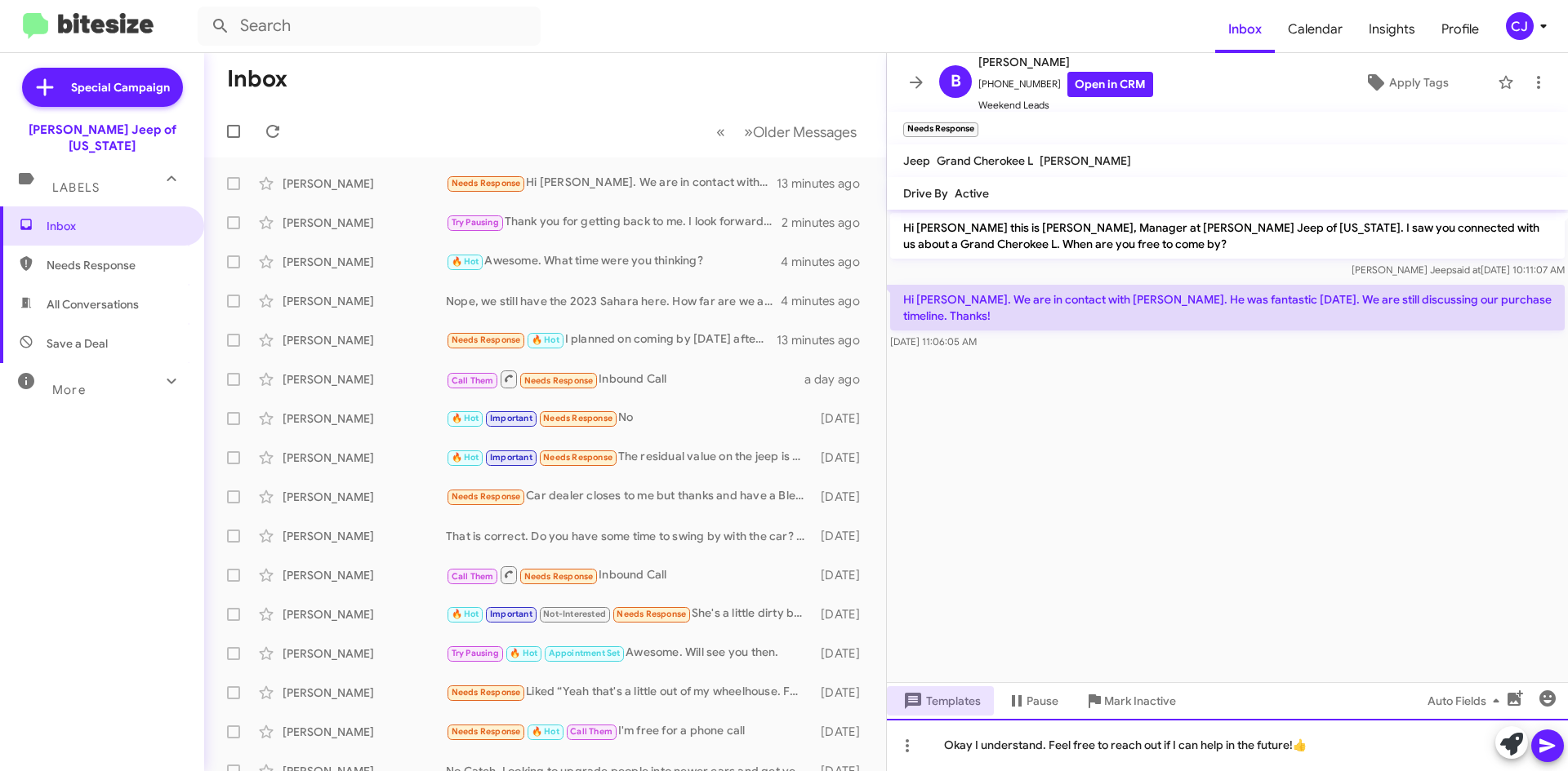
click at [1289, 743] on div "Okay I understand. Feel free to reach out if I can help in the future!👍" at bounding box center [1227, 744] width 681 height 52
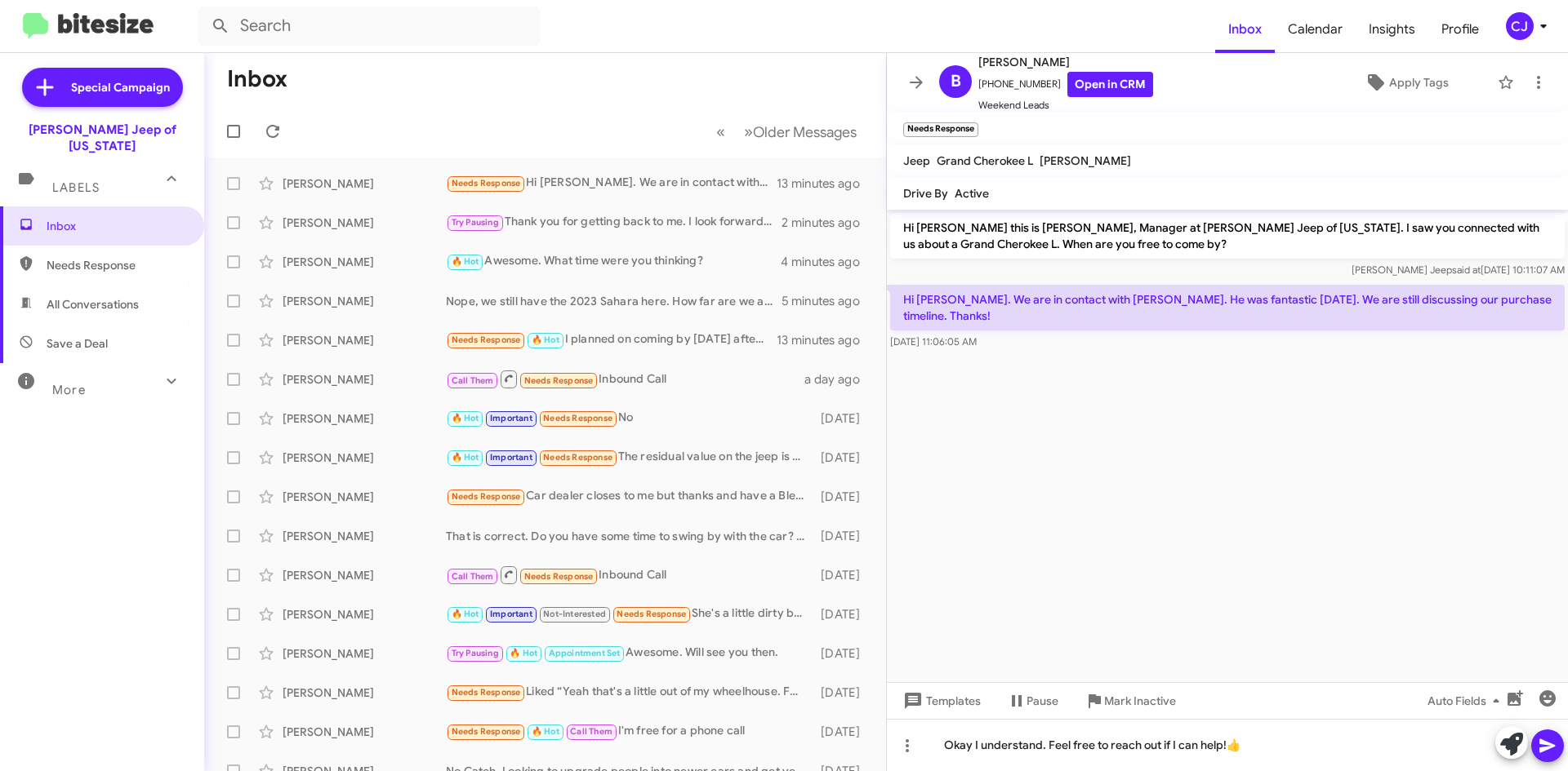
click at [1551, 751] on icon at bounding box center [1547, 746] width 20 height 20
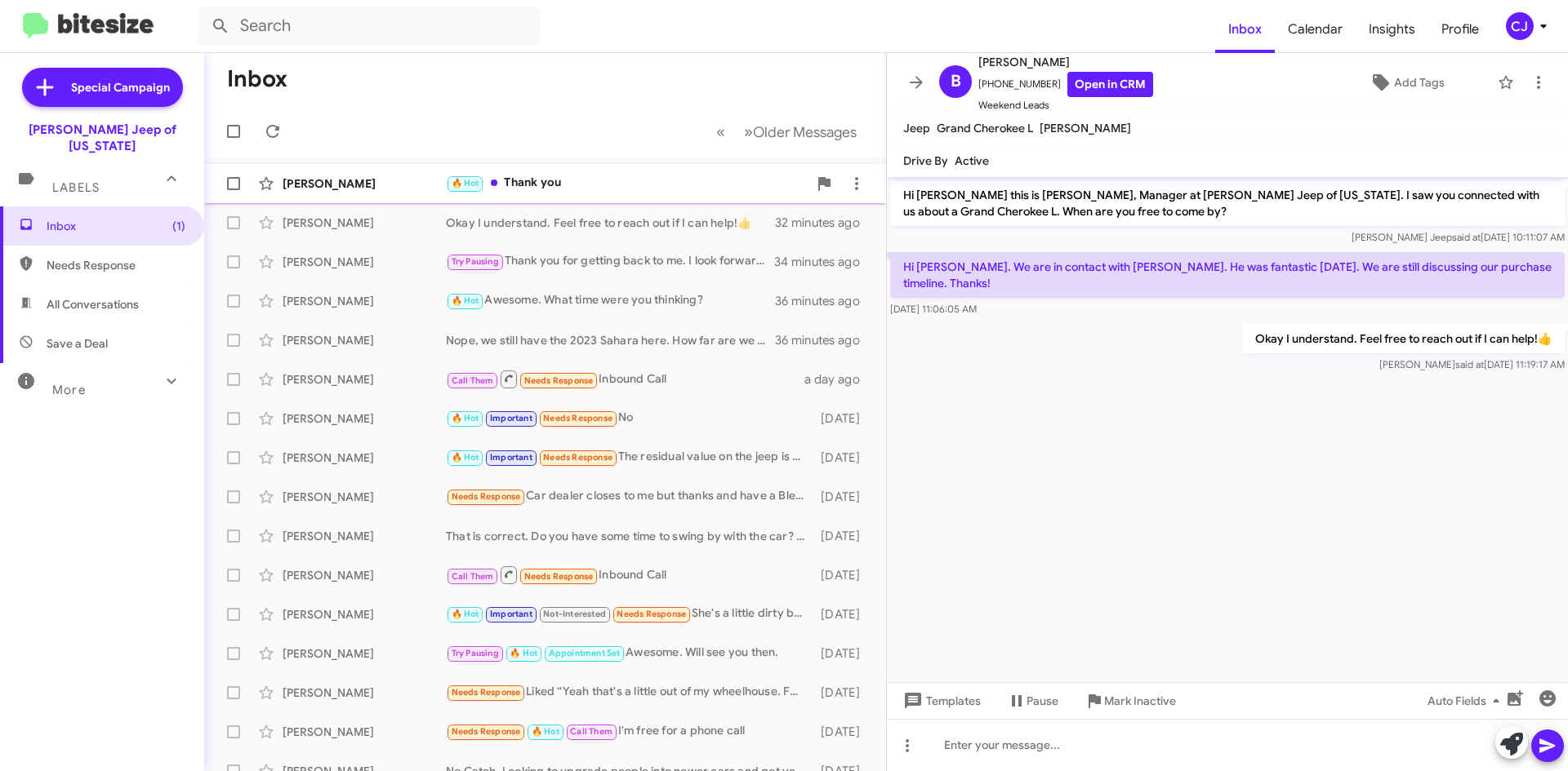
click at [615, 172] on div "[PERSON_NAME] 🔥 Hot Thank you 27 minutes ago" at bounding box center [544, 183] width 655 height 32
